Goal: Task Accomplishment & Management: Manage account settings

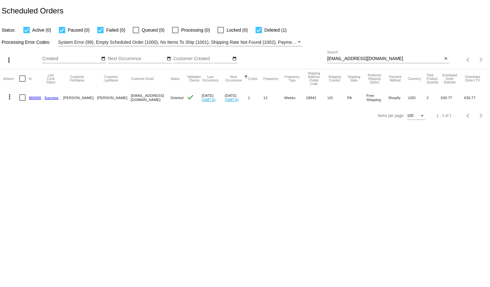
click at [337, 58] on input "[EMAIL_ADDRESS][DOMAIN_NAME]" at bounding box center [384, 58] width 115 height 5
paste input "[EMAIL_ADDRESS][DOMAIN_NAME]"
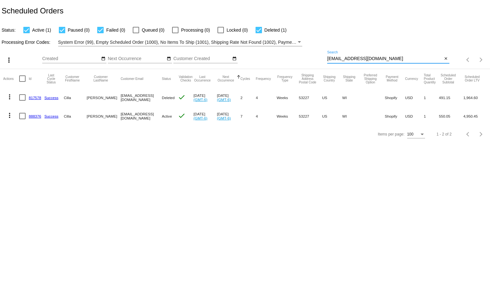
type input "[EMAIL_ADDRESS][DOMAIN_NAME]"
click at [349, 36] on div "Processing Error Codes: System Error (99), Empty Scheduled Order (1000), No Ite…" at bounding box center [245, 40] width 490 height 12
click at [10, 117] on mat-icon "more_vert" at bounding box center [10, 116] width 8 height 8
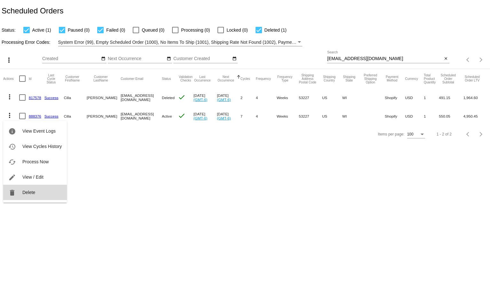
click at [30, 194] on span "Delete" at bounding box center [28, 192] width 13 height 5
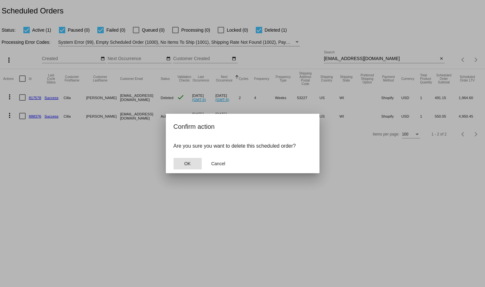
click at [190, 165] on span "OK" at bounding box center [187, 163] width 6 height 5
